Goal: Book appointment/travel/reservation

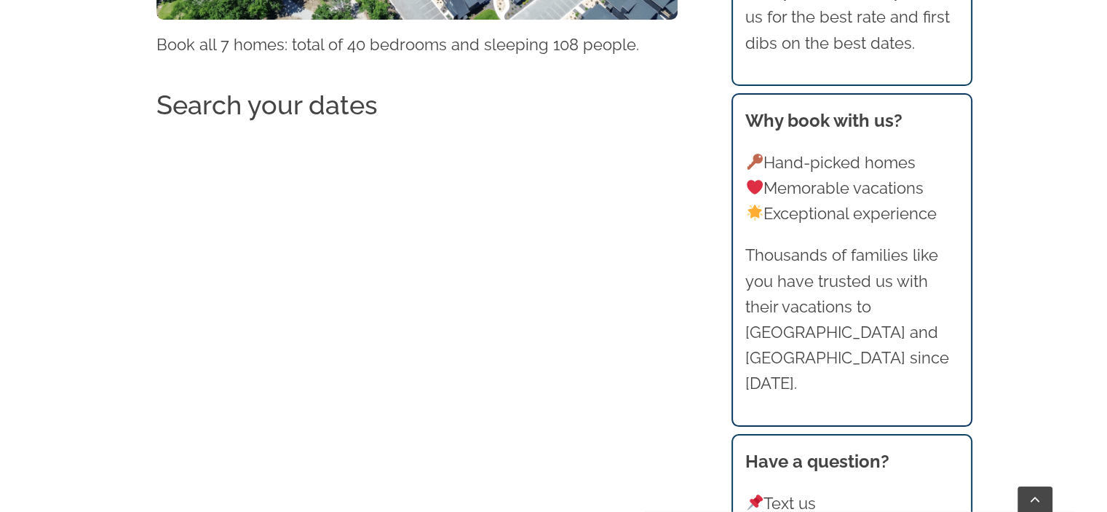
scroll to position [1120, 0]
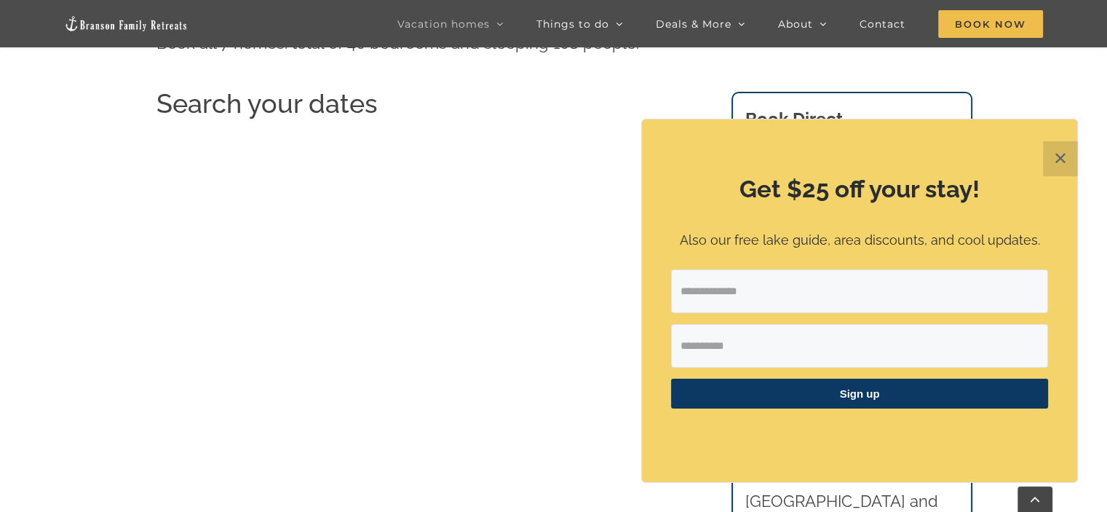
scroll to position [1132, 0]
click at [1069, 157] on button "✕" at bounding box center [1060, 158] width 35 height 35
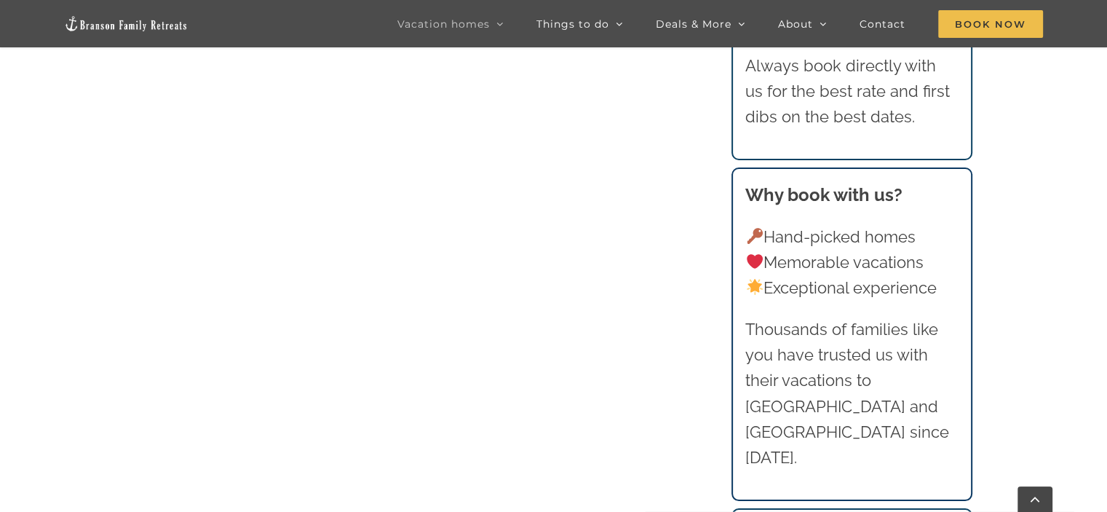
scroll to position [1590, 0]
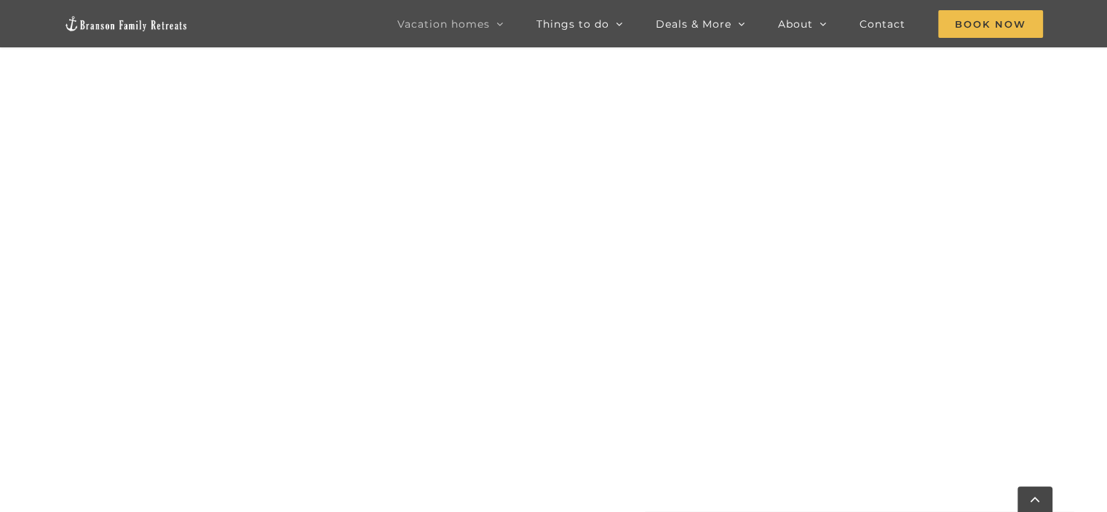
scroll to position [783, 0]
